Goal: Information Seeking & Learning: Check status

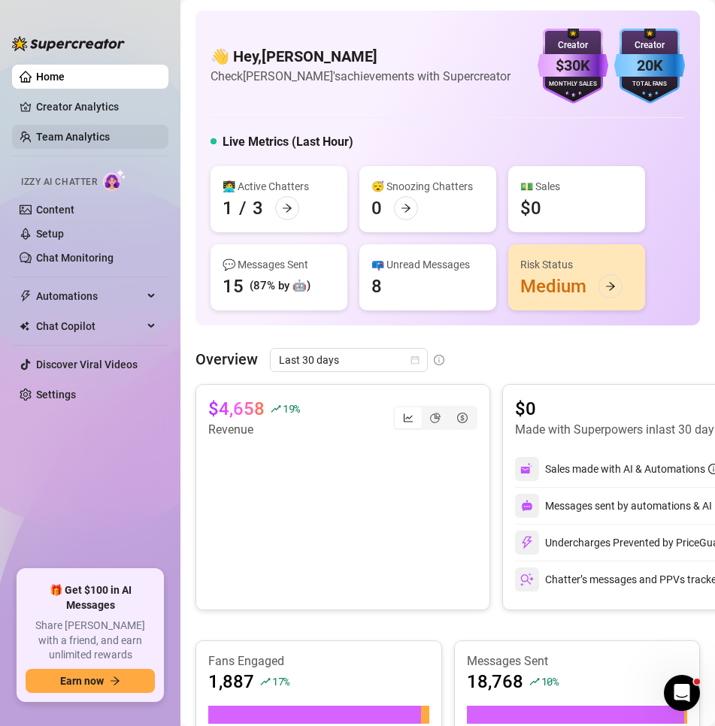
click at [50, 135] on link "Team Analytics" at bounding box center [73, 137] width 74 height 12
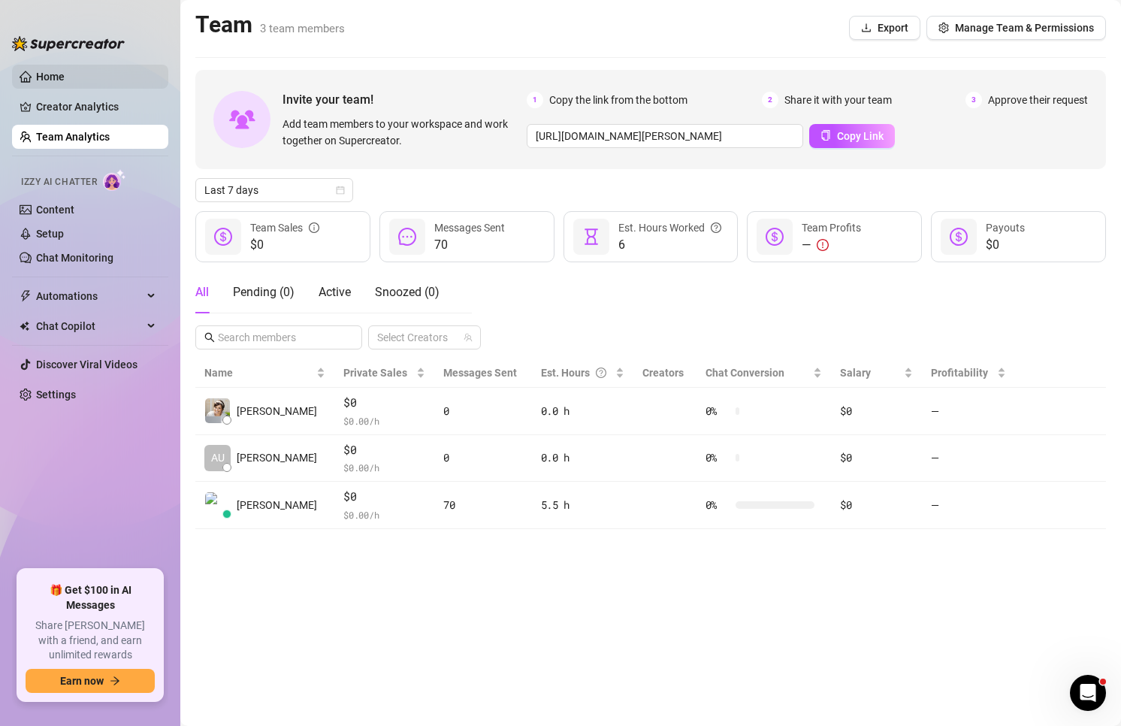
click at [47, 83] on link "Home" at bounding box center [50, 77] width 29 height 12
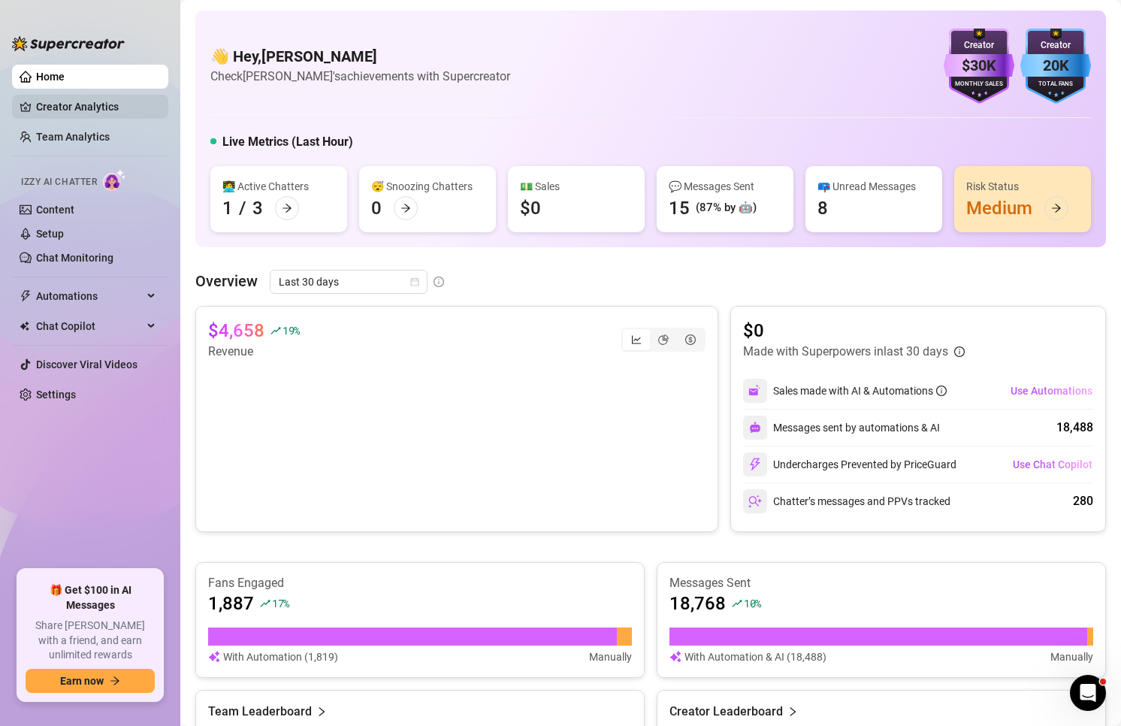
click at [113, 104] on link "Creator Analytics" at bounding box center [96, 107] width 120 height 24
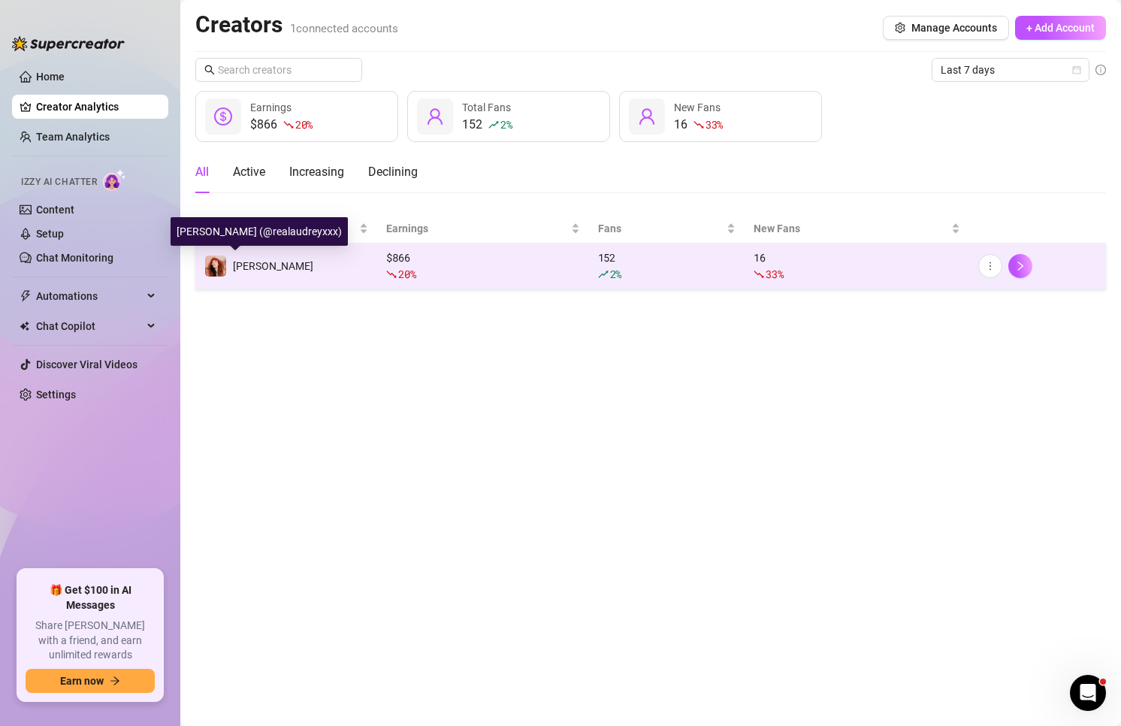
click at [262, 276] on div "[PERSON_NAME]" at bounding box center [258, 266] width 109 height 23
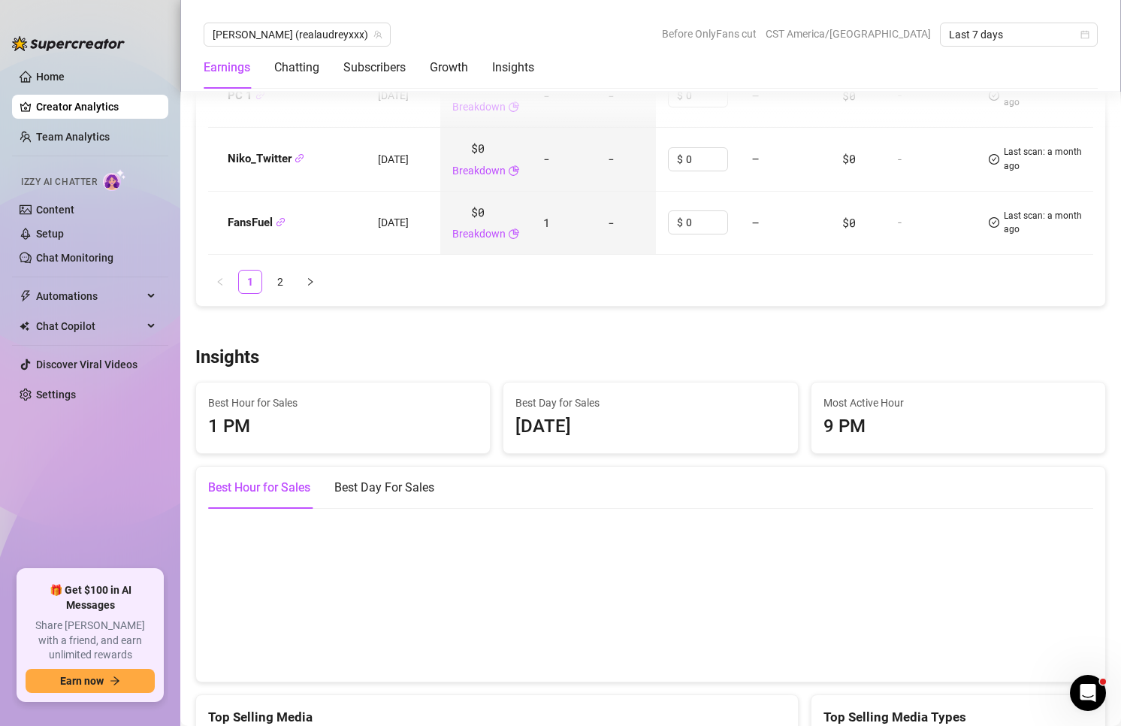
scroll to position [2104, 0]
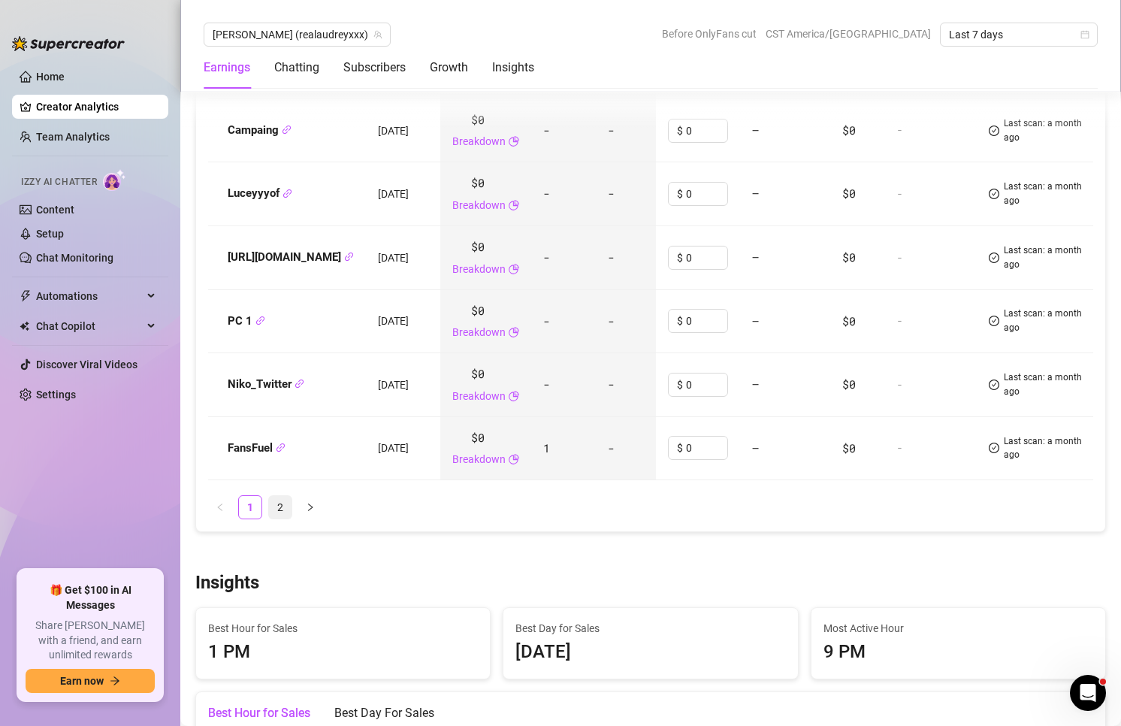
click at [280, 510] on link "2" at bounding box center [280, 507] width 23 height 23
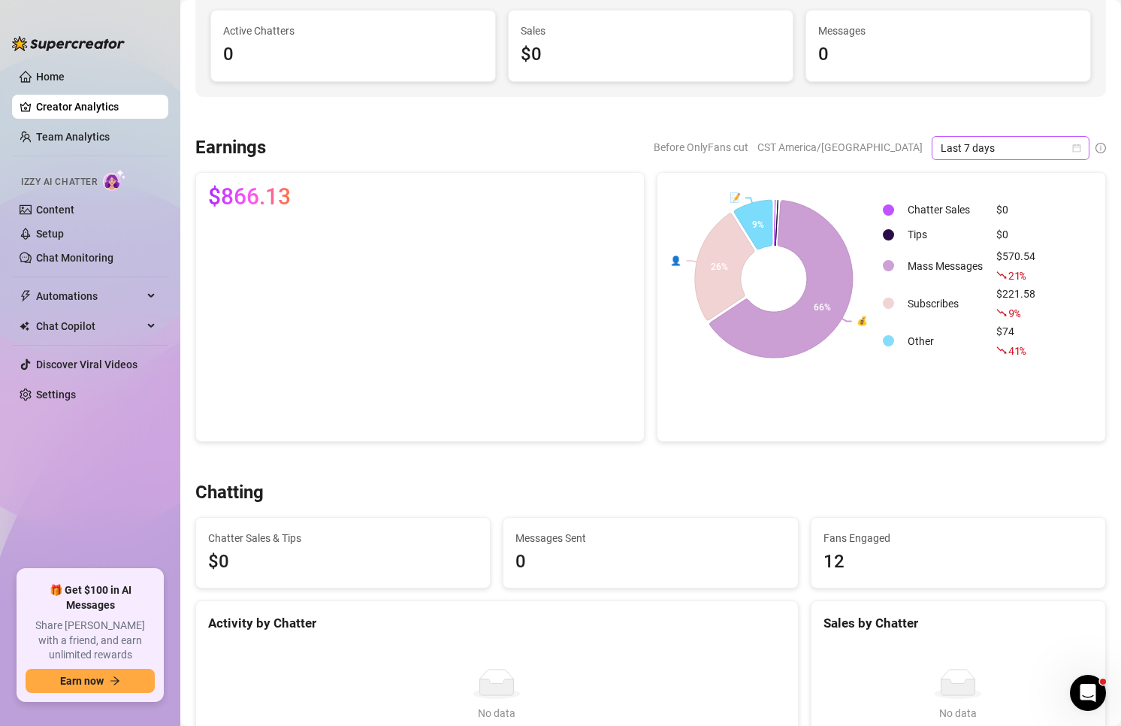
scroll to position [0, 0]
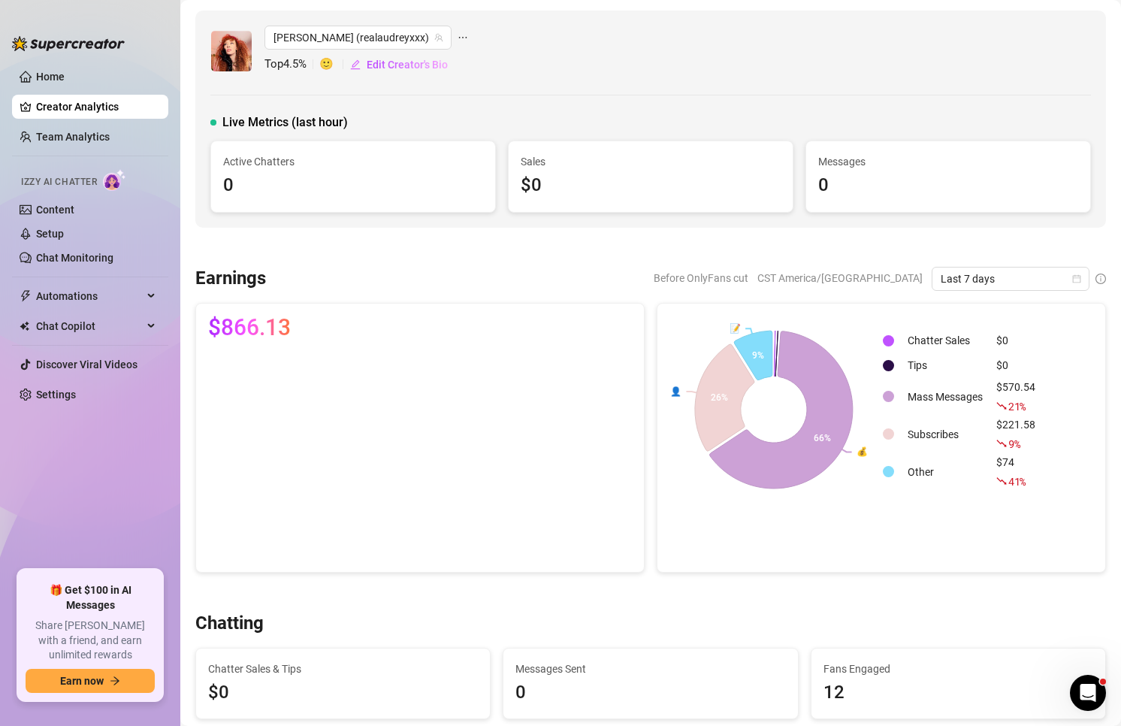
click at [810, 268] on span "Last 7 days" at bounding box center [1011, 279] width 140 height 23
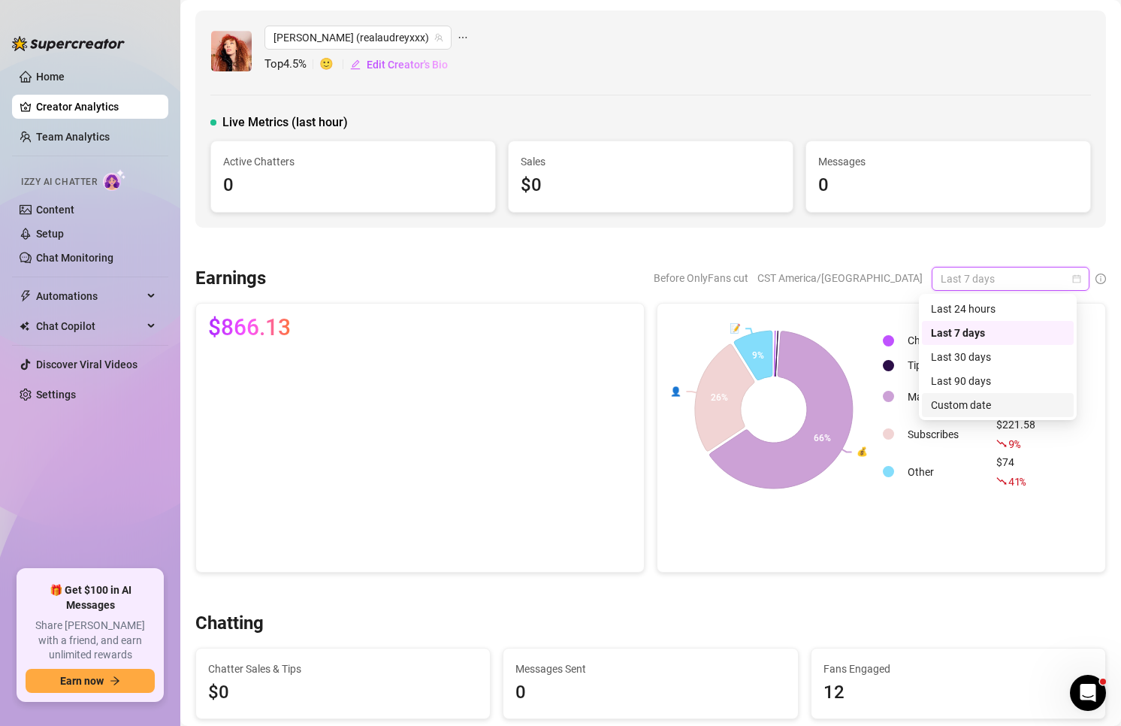
click at [810, 405] on div "Custom date" at bounding box center [998, 405] width 134 height 17
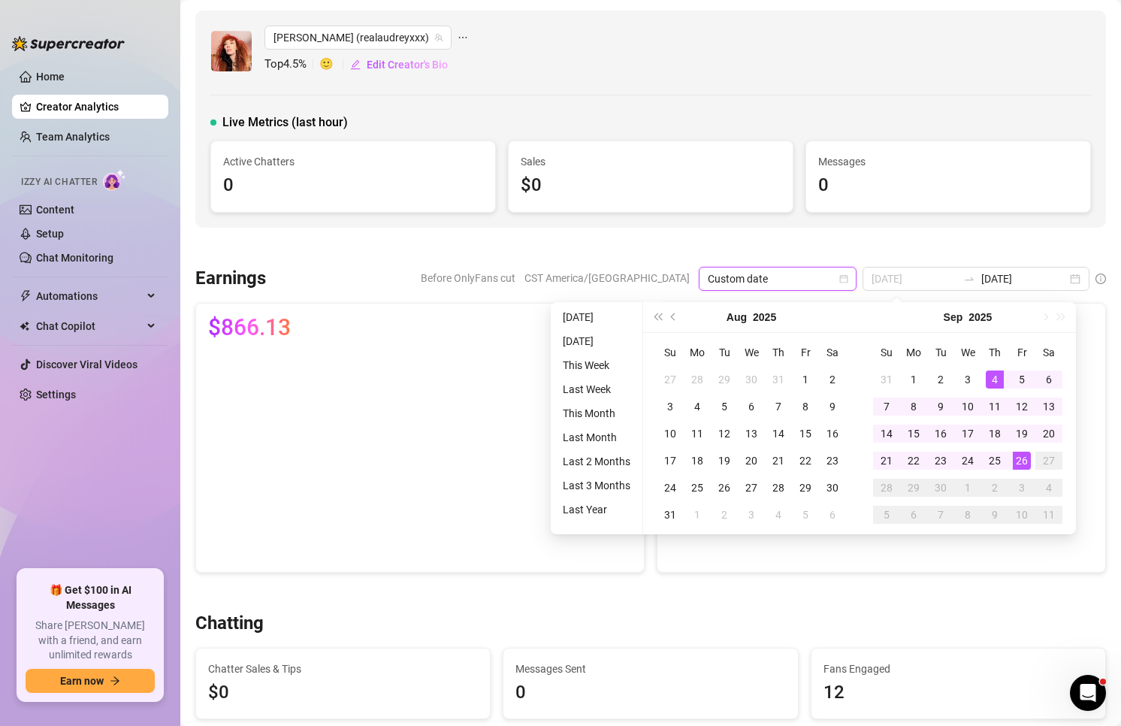
type input "[DATE]"
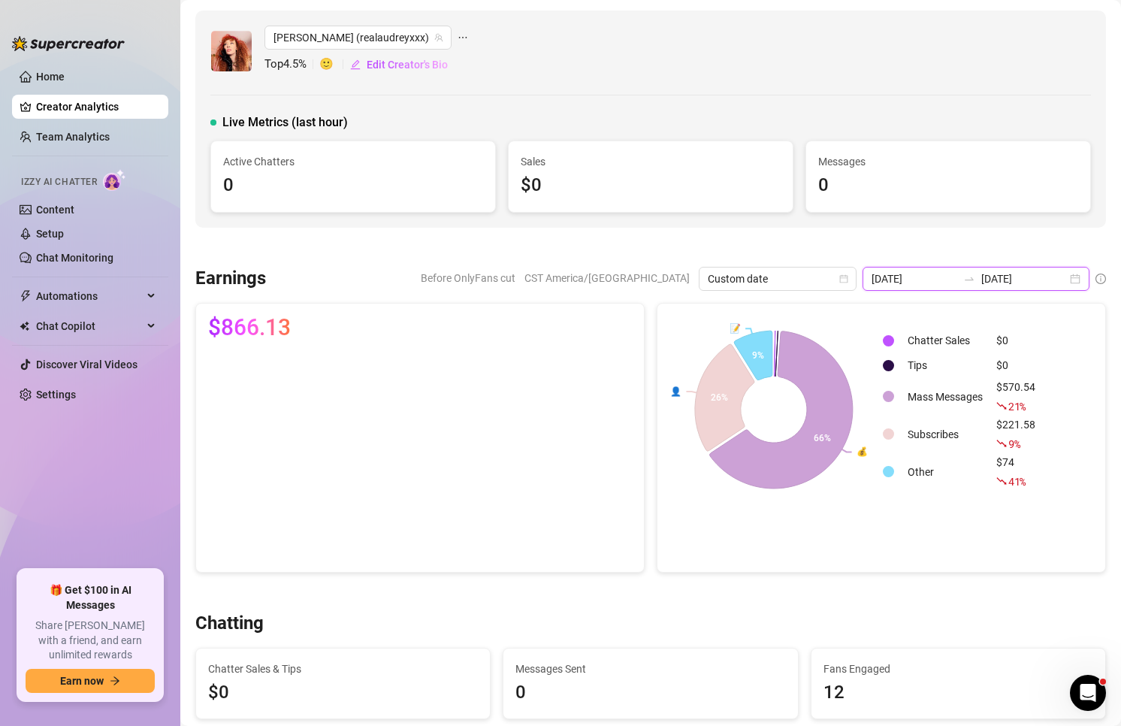
click at [810, 271] on input "[DATE]" at bounding box center [915, 279] width 86 height 17
drag, startPoint x: 974, startPoint y: 240, endPoint x: 949, endPoint y: 260, distance: 32.0
click at [810, 241] on div at bounding box center [650, 247] width 911 height 15
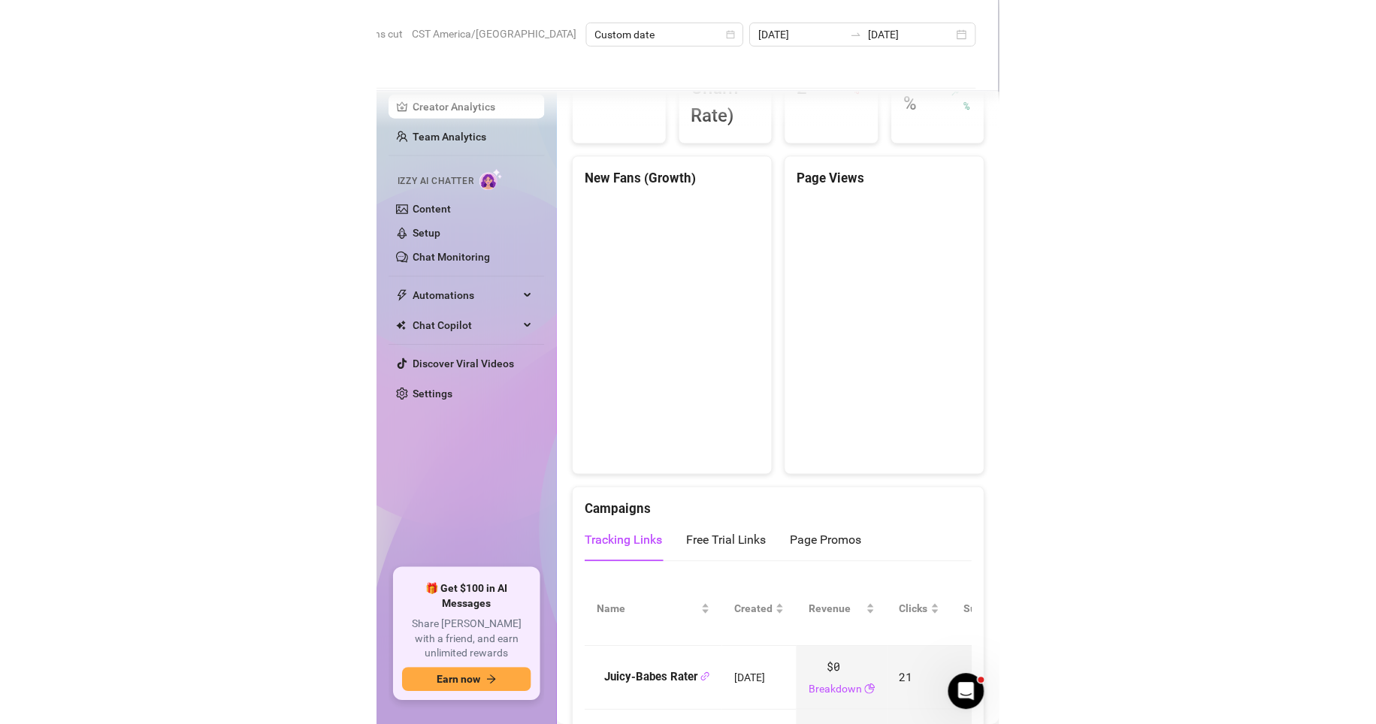
scroll to position [1570, 0]
